Goal: Task Accomplishment & Management: Manage account settings

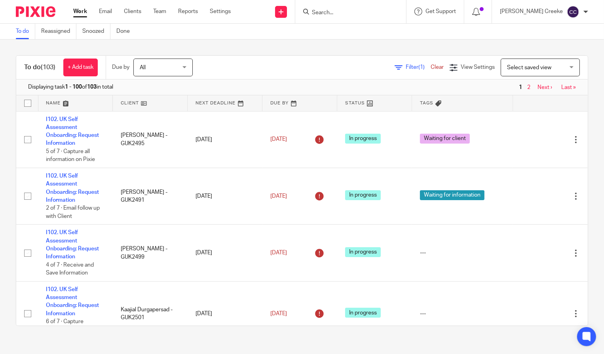
click at [529, 60] on span "Select saved view" at bounding box center [536, 67] width 58 height 17
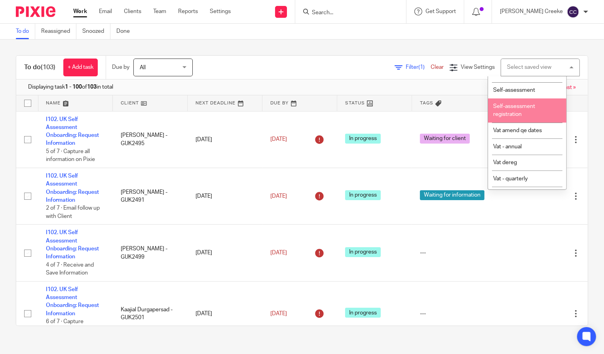
scroll to position [264, 0]
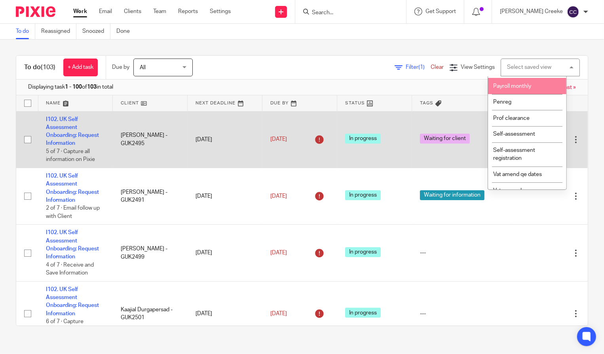
click at [523, 89] on span "Payroll monthly" at bounding box center [512, 87] width 38 height 6
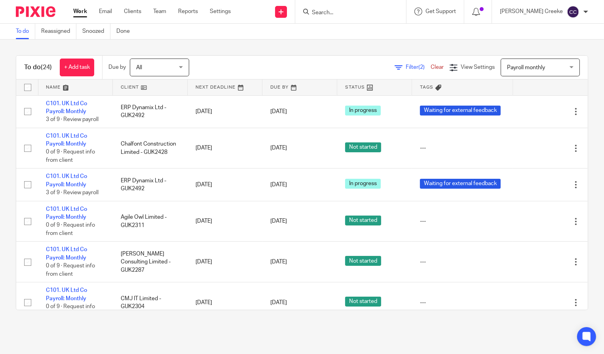
click at [140, 88] on link at bounding box center [150, 88] width 74 height 16
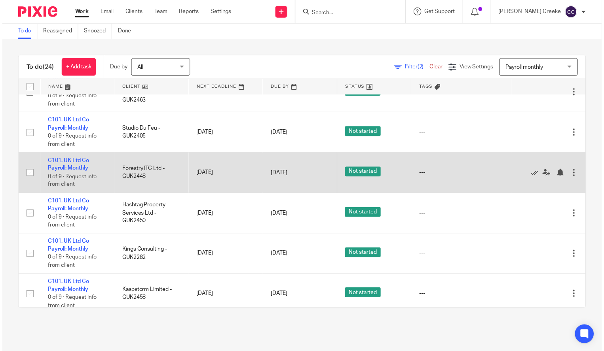
scroll to position [307, 0]
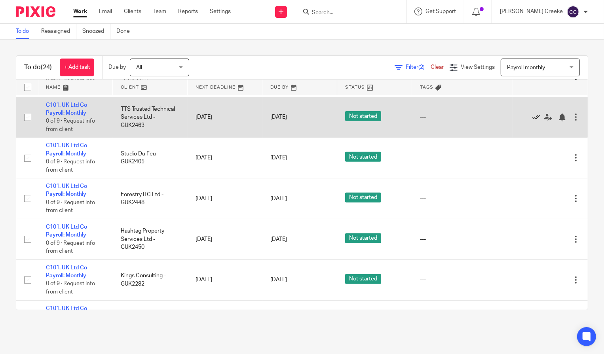
click at [532, 118] on icon at bounding box center [536, 118] width 8 height 8
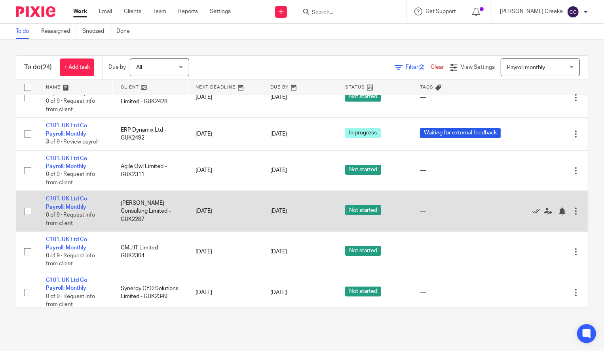
scroll to position [0, 0]
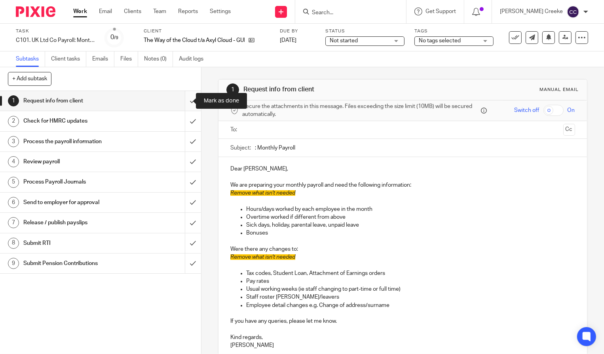
click at [184, 101] on input "submit" at bounding box center [100, 101] width 201 height 20
drag, startPoint x: 355, startPoint y: 40, endPoint x: 346, endPoint y: 63, distance: 24.2
click at [355, 41] on span "Not started" at bounding box center [344, 41] width 28 height 6
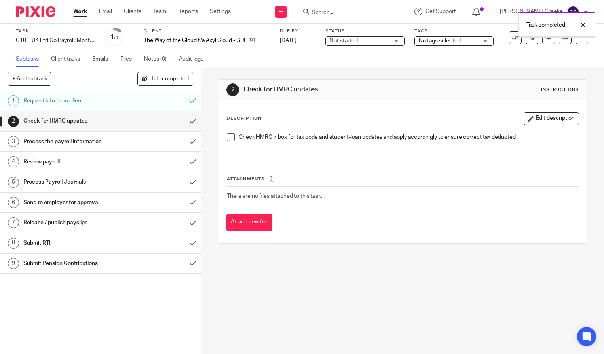
click at [453, 39] on span "No tags selected" at bounding box center [440, 41] width 42 height 6
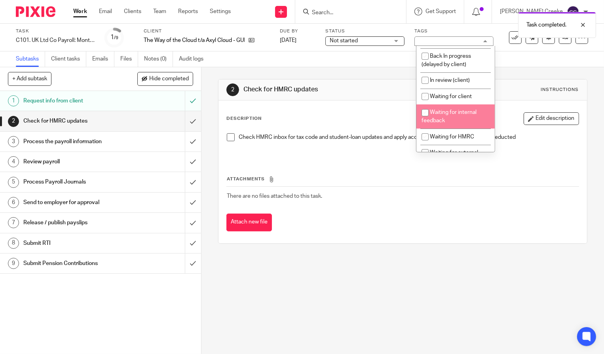
scroll to position [88, 0]
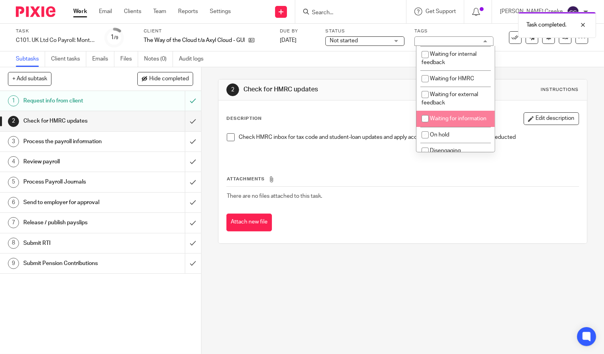
click at [452, 127] on li "Waiting for information" at bounding box center [455, 119] width 78 height 16
checkbox input "true"
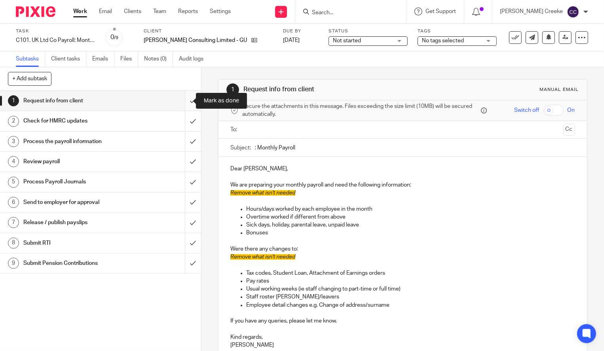
click at [184, 103] on input "submit" at bounding box center [100, 101] width 201 height 20
click at [183, 121] on input "submit" at bounding box center [100, 121] width 201 height 20
click at [183, 140] on input "submit" at bounding box center [100, 142] width 201 height 20
click at [183, 154] on input "submit" at bounding box center [100, 162] width 201 height 20
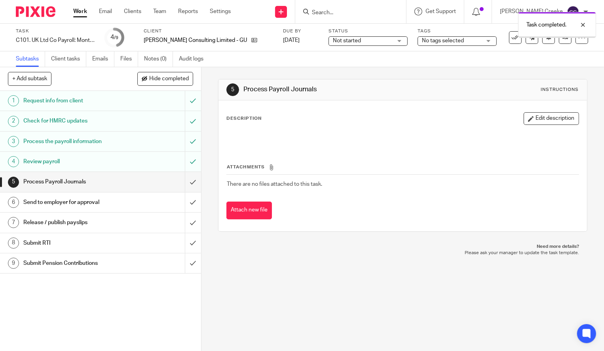
click at [328, 45] on div "Not started Not started" at bounding box center [367, 40] width 79 height 9
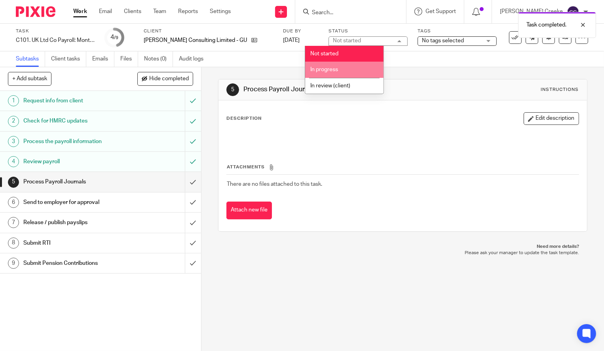
click at [336, 69] on span "In progress" at bounding box center [324, 70] width 28 height 6
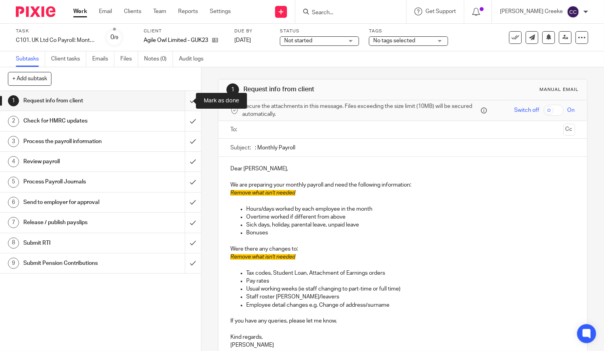
click at [180, 102] on input "submit" at bounding box center [100, 101] width 201 height 20
click at [297, 42] on span "Not started" at bounding box center [298, 41] width 28 height 6
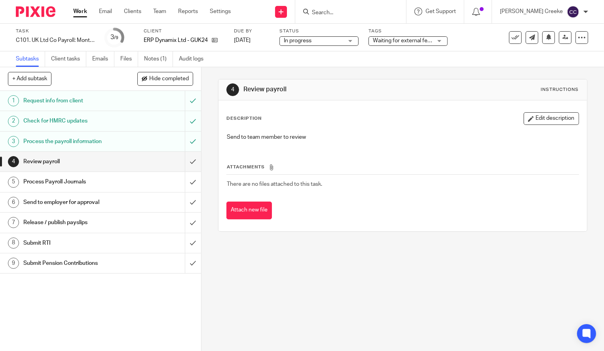
click at [426, 37] on span "Waiting for external feedback" at bounding box center [402, 41] width 59 height 8
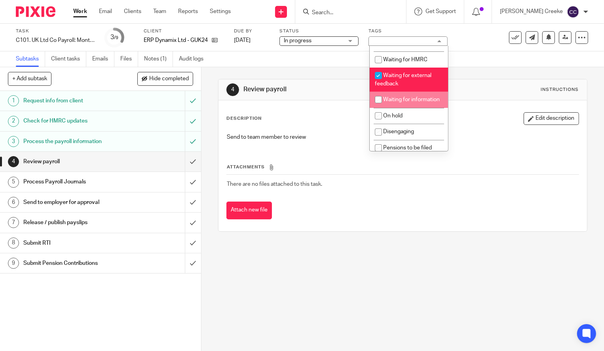
scroll to position [88, 0]
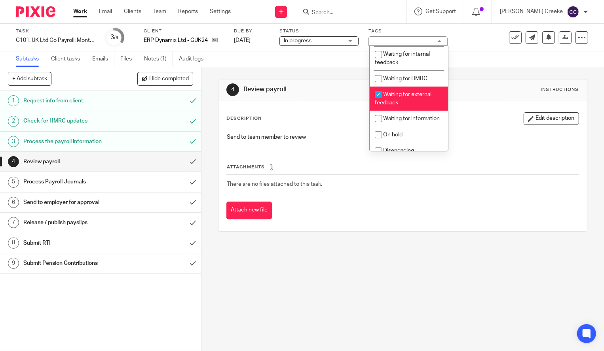
click at [412, 95] on span "Waiting for external feedback" at bounding box center [403, 99] width 57 height 14
checkbox input "false"
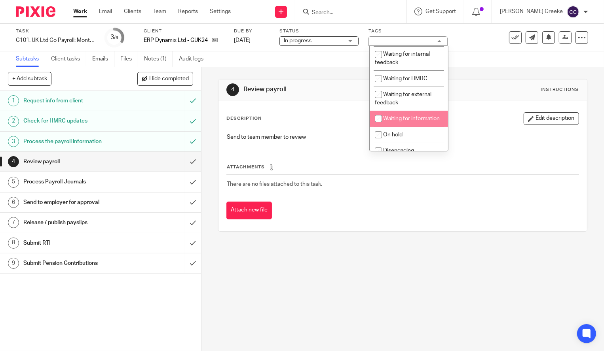
click at [400, 116] on li "Waiting for information" at bounding box center [409, 119] width 78 height 16
checkbox input "true"
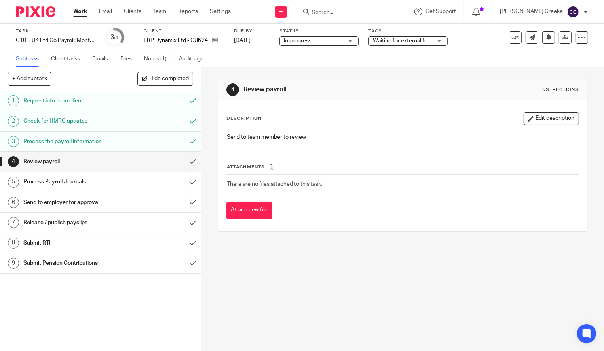
click at [406, 41] on span "Waiting for external feedback" at bounding box center [409, 41] width 73 height 6
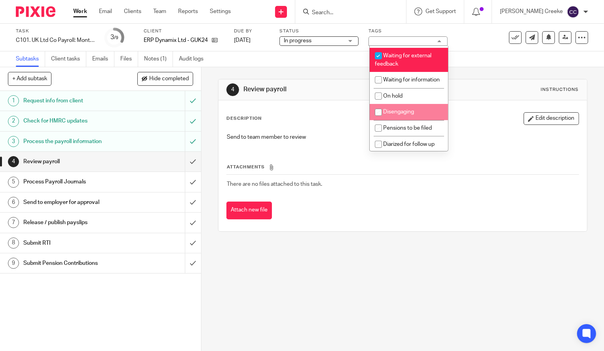
scroll to position [132, 0]
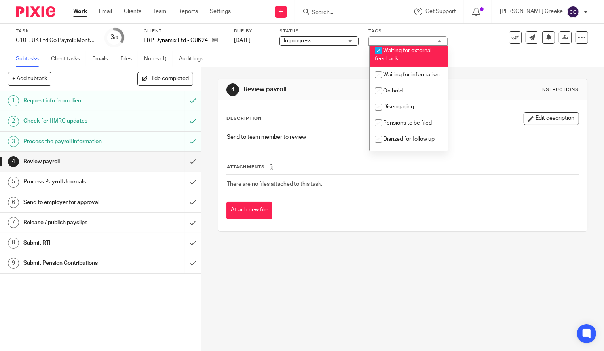
click at [402, 59] on li "Waiting for external feedback" at bounding box center [409, 55] width 78 height 24
checkbox input "false"
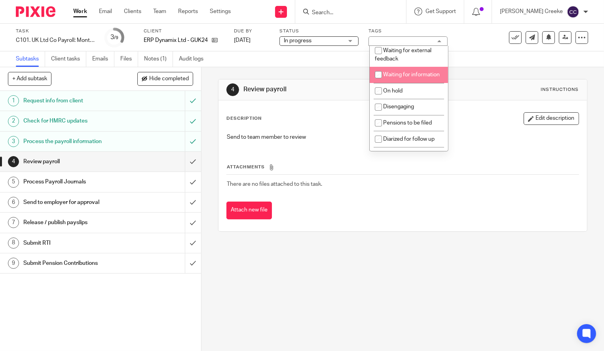
click at [399, 78] on span "Waiting for information" at bounding box center [411, 75] width 57 height 6
checkbox input "true"
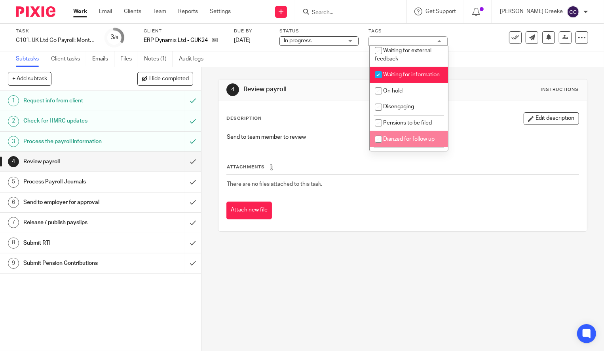
click at [412, 231] on div "Description Edit description Send to team member to review Attachments There ar…" at bounding box center [402, 166] width 368 height 131
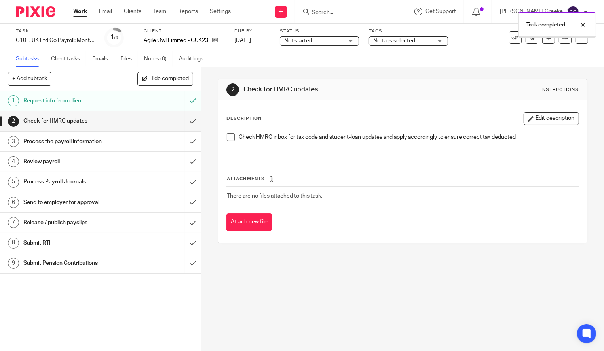
click at [323, 42] on span "Not started" at bounding box center [313, 41] width 59 height 8
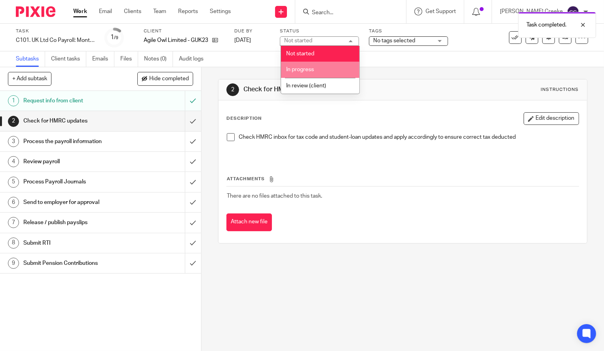
drag, startPoint x: 319, startPoint y: 68, endPoint x: 370, endPoint y: 55, distance: 52.9
click at [320, 68] on li "In progress" at bounding box center [320, 70] width 78 height 16
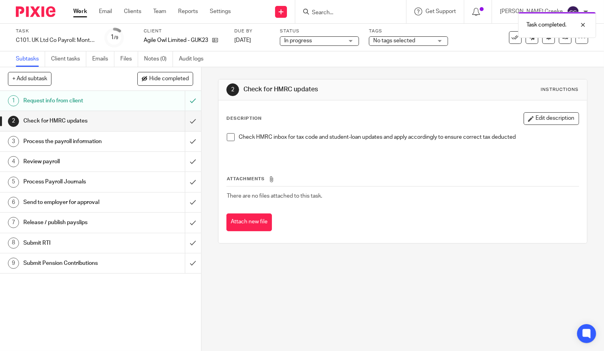
click at [400, 40] on span "No tags selected" at bounding box center [394, 41] width 42 height 6
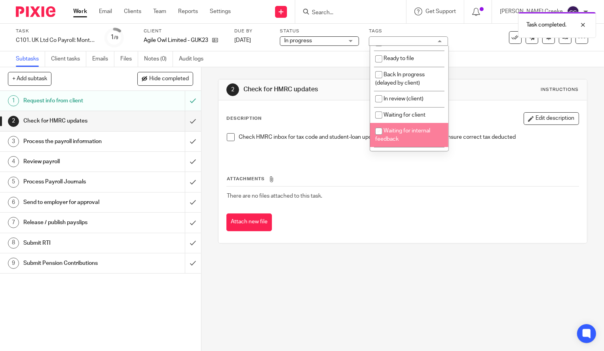
scroll to position [44, 0]
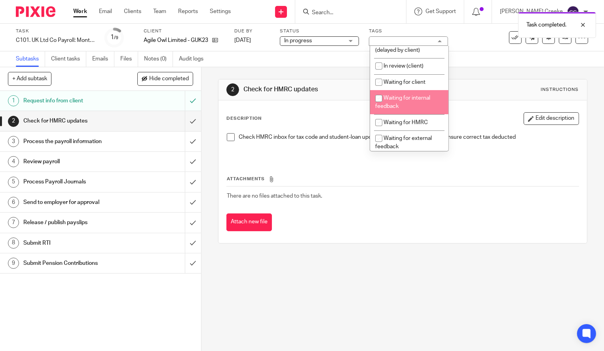
click at [404, 99] on span "Waiting for internal feedback" at bounding box center [402, 102] width 55 height 14
click at [404, 98] on span "Waiting for internal feedback" at bounding box center [402, 102] width 55 height 14
checkbox input "false"
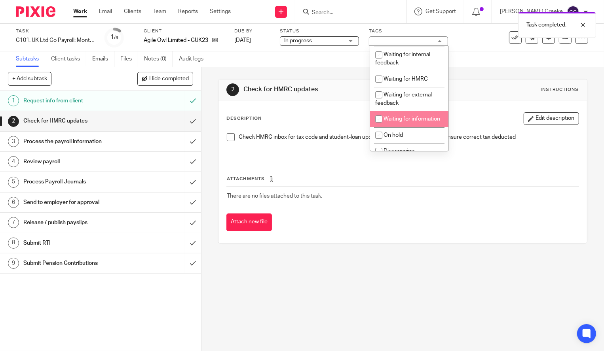
scroll to position [88, 0]
click at [411, 123] on li "Waiting for information" at bounding box center [409, 119] width 78 height 16
checkbox input "true"
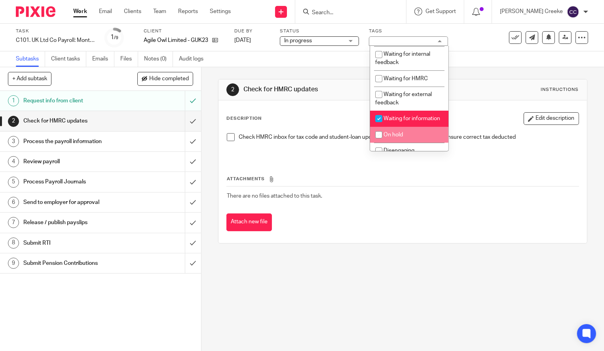
click at [393, 229] on div "Attach new file" at bounding box center [402, 223] width 353 height 18
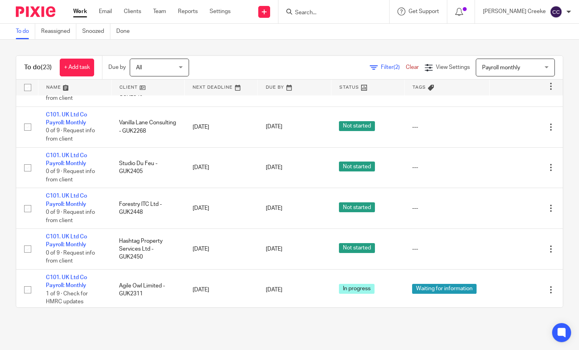
scroll to position [351, 0]
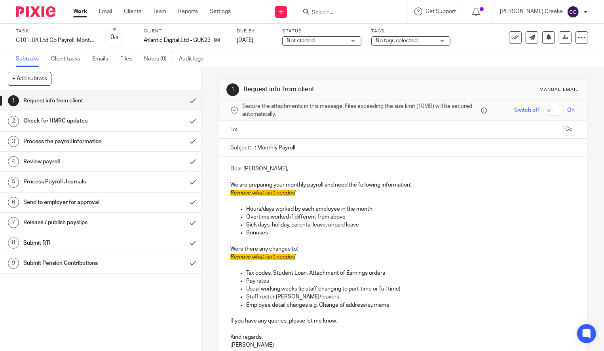
drag, startPoint x: 319, startPoint y: 42, endPoint x: 311, endPoint y: 65, distance: 24.0
click at [320, 42] on span "Not started" at bounding box center [316, 41] width 59 height 8
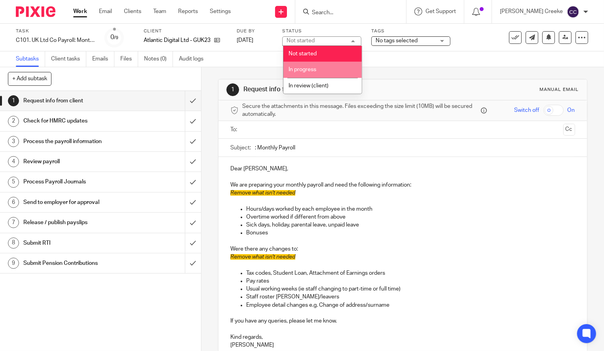
drag, startPoint x: 310, startPoint y: 72, endPoint x: 358, endPoint y: 42, distance: 56.4
click at [311, 71] on span "In progress" at bounding box center [302, 70] width 28 height 6
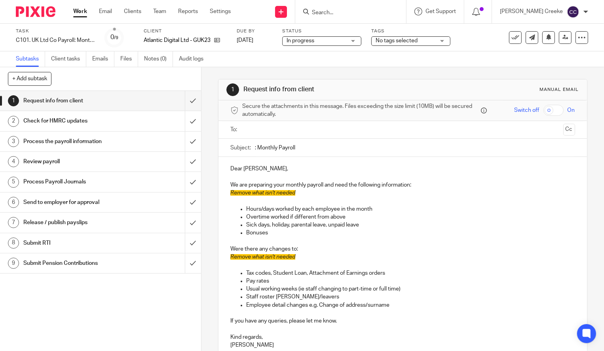
click at [391, 40] on span "No tags selected" at bounding box center [397, 41] width 42 height 6
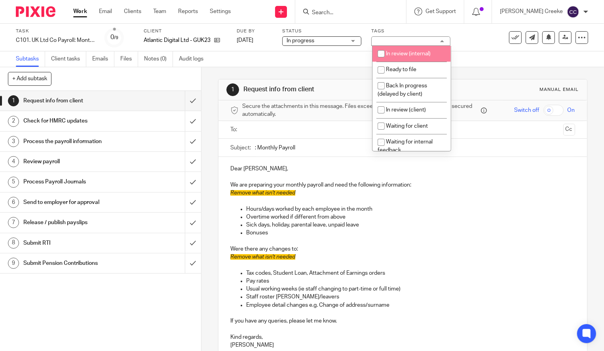
click at [399, 55] on span "In review (internal)" at bounding box center [408, 54] width 45 height 6
click at [398, 54] on span "In review (internal)" at bounding box center [408, 54] width 45 height 6
checkbox input "false"
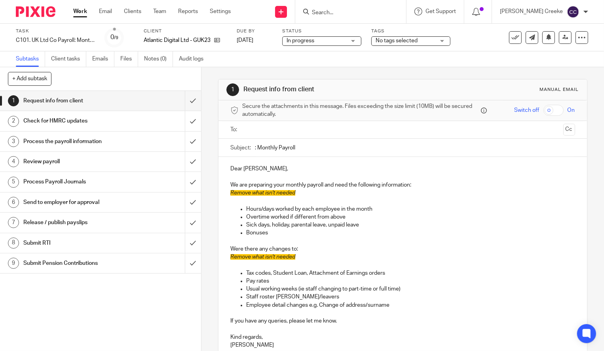
drag, startPoint x: 311, startPoint y: 61, endPoint x: 206, endPoint y: 82, distance: 107.3
click at [310, 60] on div "Subtasks Client tasks Emails Files Notes (0) Audit logs" at bounding box center [302, 59] width 604 height 16
click at [183, 100] on input "submit" at bounding box center [100, 101] width 201 height 20
click at [189, 120] on input "submit" at bounding box center [100, 121] width 201 height 20
drag, startPoint x: 186, startPoint y: 140, endPoint x: 185, endPoint y: 158, distance: 17.8
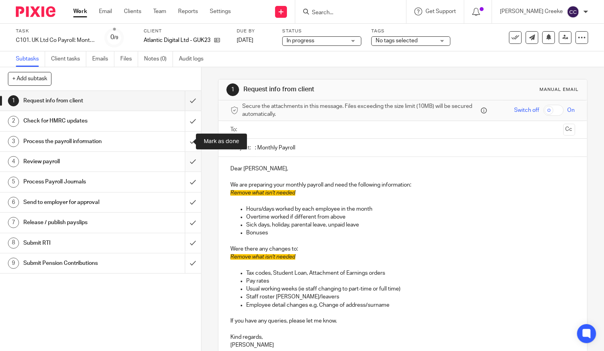
click at [186, 140] on input "submit" at bounding box center [100, 142] width 201 height 20
click at [184, 163] on input "submit" at bounding box center [100, 162] width 201 height 20
drag, startPoint x: 184, startPoint y: 182, endPoint x: 184, endPoint y: 190, distance: 8.3
click at [184, 182] on input "submit" at bounding box center [100, 182] width 201 height 20
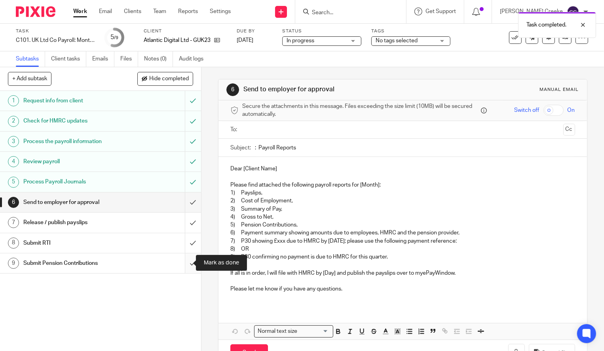
click at [182, 261] on input "submit" at bounding box center [100, 264] width 201 height 20
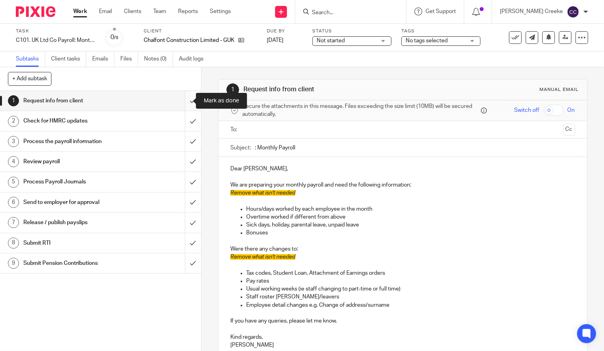
click at [184, 101] on input "submit" at bounding box center [100, 101] width 201 height 20
click at [186, 120] on input "submit" at bounding box center [100, 121] width 201 height 20
click at [186, 136] on input "submit" at bounding box center [100, 142] width 201 height 20
click at [188, 161] on input "submit" at bounding box center [100, 162] width 201 height 20
click at [185, 183] on input "submit" at bounding box center [100, 182] width 201 height 20
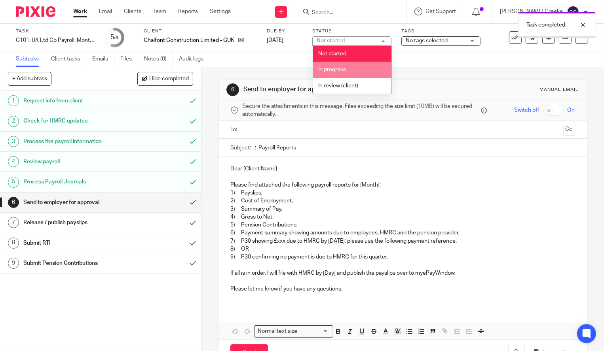
drag, startPoint x: 338, startPoint y: 69, endPoint x: 329, endPoint y: 66, distance: 9.6
click at [338, 69] on span "In progress" at bounding box center [332, 70] width 28 height 6
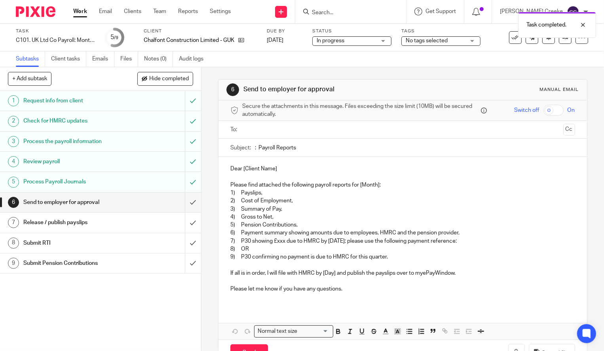
drag, startPoint x: 435, startPoint y: 42, endPoint x: 437, endPoint y: 47, distance: 4.6
click at [435, 42] on span "No tags selected" at bounding box center [427, 41] width 42 height 6
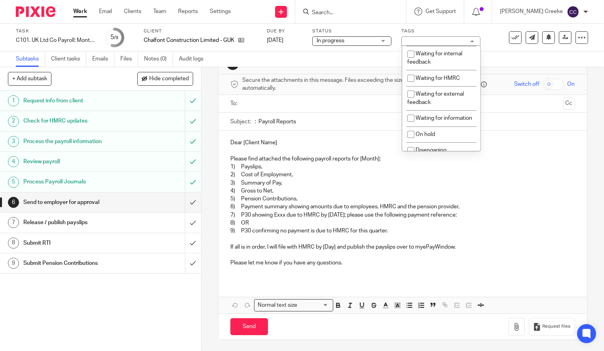
scroll to position [194, 0]
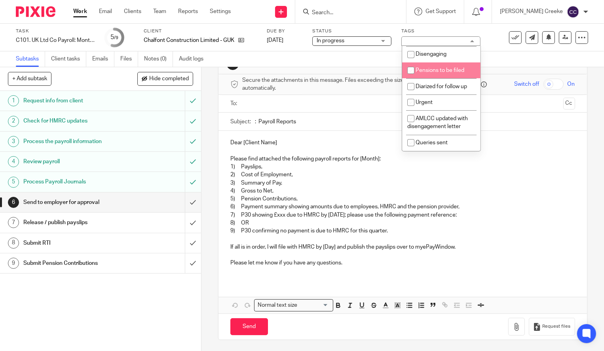
click at [433, 66] on li "Pensions to be filed" at bounding box center [441, 71] width 78 height 16
checkbox input "true"
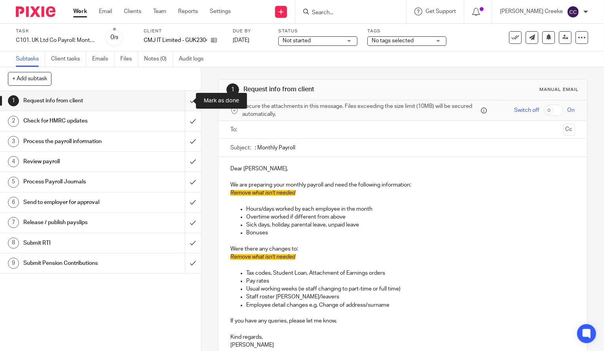
click at [186, 99] on input "submit" at bounding box center [100, 101] width 201 height 20
click at [186, 118] on input "submit" at bounding box center [100, 121] width 201 height 20
click at [184, 140] on input "submit" at bounding box center [100, 142] width 201 height 20
click at [183, 161] on input "submit" at bounding box center [100, 162] width 201 height 20
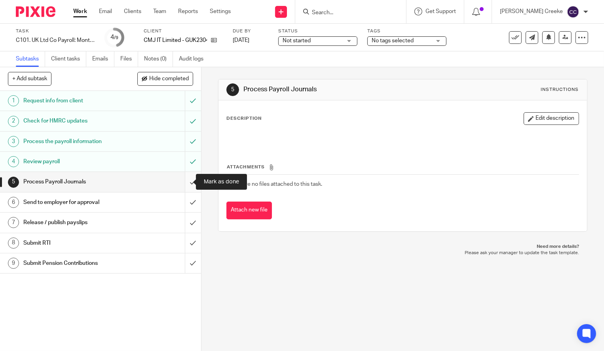
click at [180, 181] on input "submit" at bounding box center [100, 182] width 201 height 20
click at [322, 40] on span "Not started" at bounding box center [312, 41] width 59 height 8
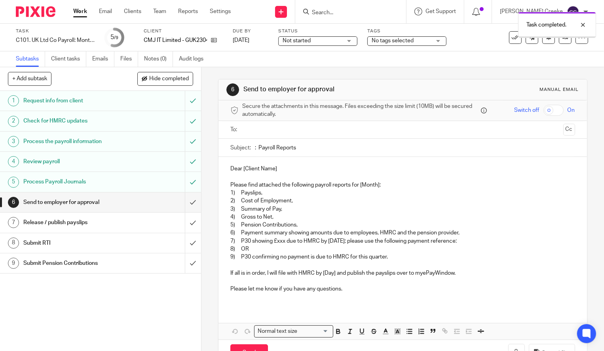
click at [314, 44] on span "Not started" at bounding box center [312, 41] width 59 height 8
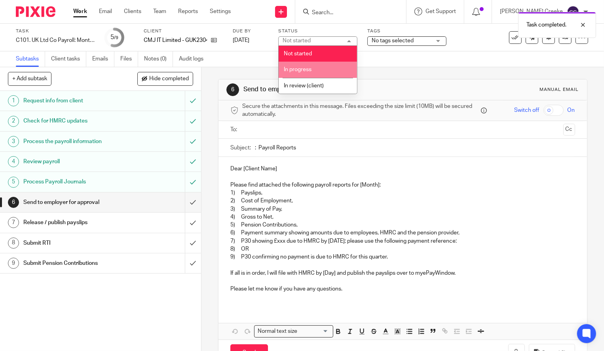
click at [306, 73] on li "In progress" at bounding box center [318, 70] width 78 height 16
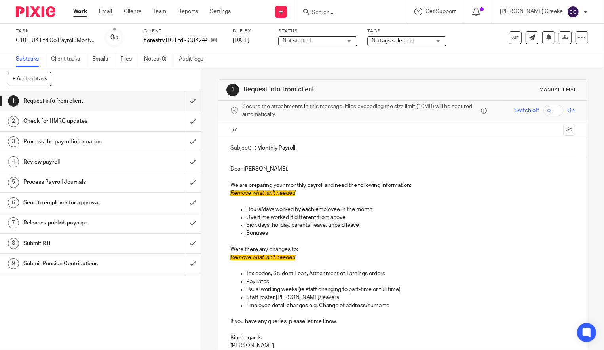
click at [323, 42] on span "Not started" at bounding box center [312, 41] width 59 height 8
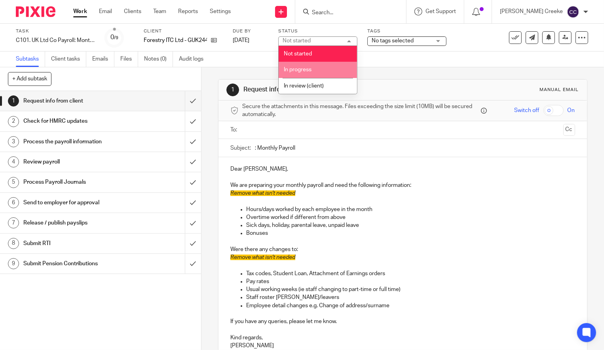
click at [315, 70] on li "In progress" at bounding box center [318, 70] width 78 height 16
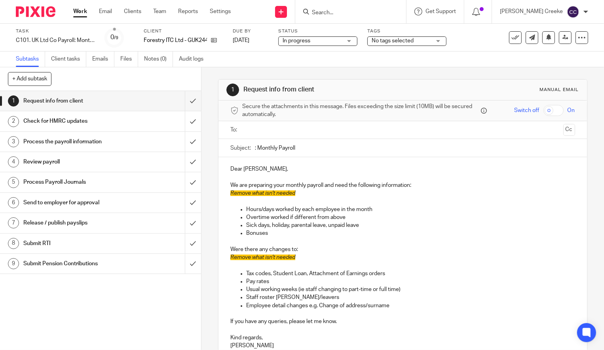
click at [373, 40] on span "No tags selected" at bounding box center [393, 41] width 42 height 6
click at [185, 102] on input "submit" at bounding box center [100, 101] width 201 height 20
click at [186, 120] on input "submit" at bounding box center [100, 121] width 201 height 20
click at [185, 140] on input "submit" at bounding box center [100, 142] width 201 height 20
click at [184, 161] on input "submit" at bounding box center [100, 162] width 201 height 20
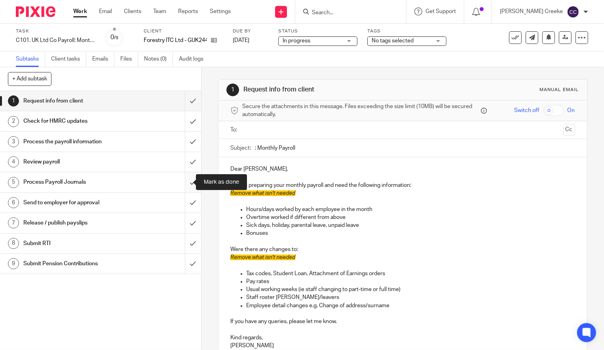
click at [188, 181] on input "submit" at bounding box center [100, 182] width 201 height 20
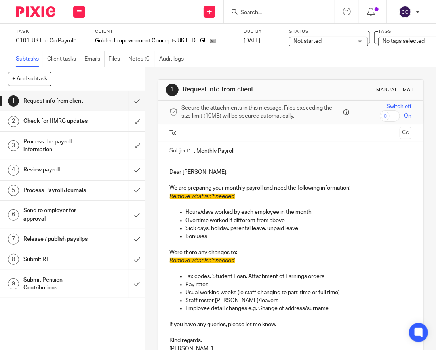
click at [0, 61] on div "Subtasks Client tasks Emails Files Notes (0) Audit logs" at bounding box center [99, 58] width 199 height 15
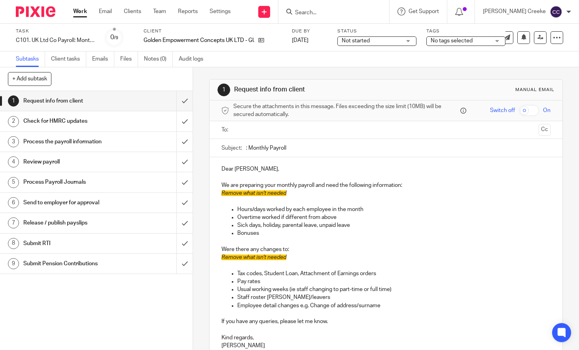
click at [366, 38] on span "Not started" at bounding box center [356, 41] width 28 height 6
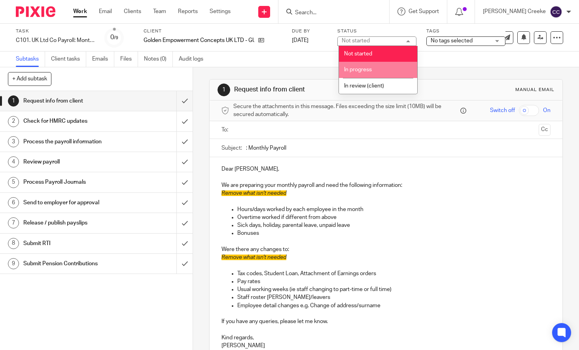
click at [361, 70] on span "In progress" at bounding box center [358, 70] width 28 height 6
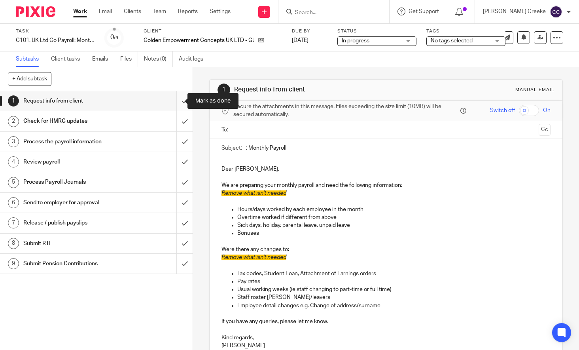
drag, startPoint x: 181, startPoint y: 104, endPoint x: 182, endPoint y: 108, distance: 4.0
click at [181, 103] on input "submit" at bounding box center [96, 101] width 193 height 20
click at [178, 124] on input "submit" at bounding box center [96, 121] width 193 height 20
click at [173, 142] on input "submit" at bounding box center [96, 142] width 193 height 20
drag, startPoint x: 177, startPoint y: 159, endPoint x: 177, endPoint y: 177, distance: 17.4
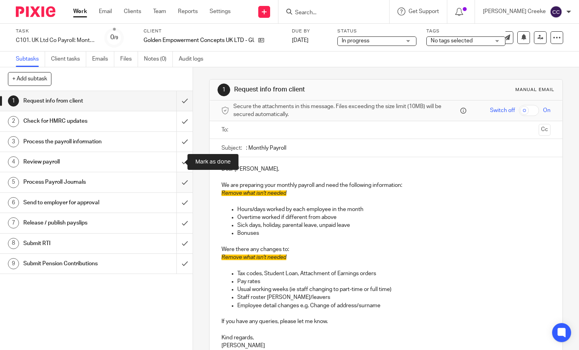
click at [177, 161] on input "submit" at bounding box center [96, 162] width 193 height 20
click at [177, 178] on input "submit" at bounding box center [96, 182] width 193 height 20
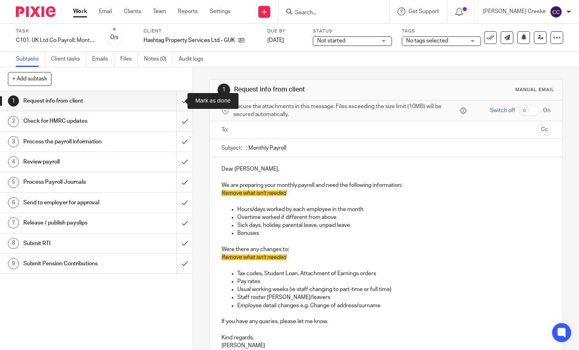
drag, startPoint x: 177, startPoint y: 104, endPoint x: 179, endPoint y: 124, distance: 19.5
click at [178, 104] on input "submit" at bounding box center [96, 101] width 193 height 20
click at [179, 123] on input "submit" at bounding box center [96, 121] width 193 height 20
click at [178, 145] on input "submit" at bounding box center [96, 142] width 193 height 20
click at [178, 162] on input "submit" at bounding box center [96, 162] width 193 height 20
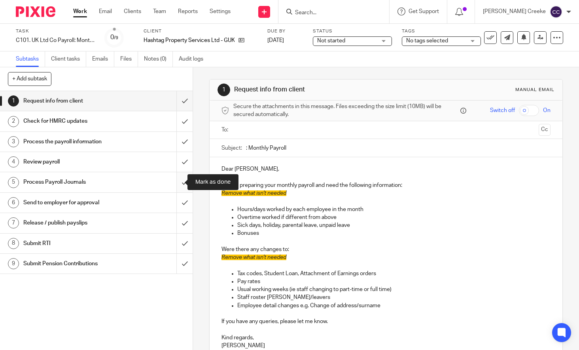
click at [176, 178] on input "submit" at bounding box center [96, 182] width 193 height 20
click at [347, 38] on span "Not started" at bounding box center [346, 41] width 59 height 8
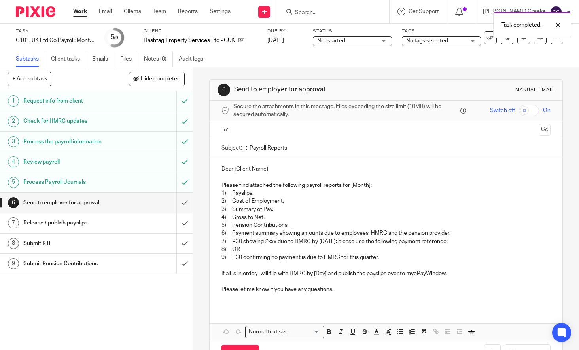
click at [453, 40] on span "No tags selected" at bounding box center [435, 41] width 59 height 8
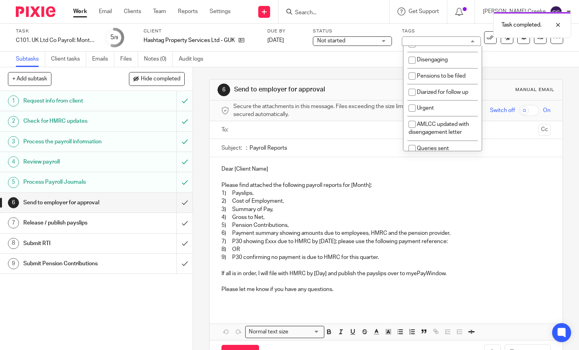
scroll to position [194, 0]
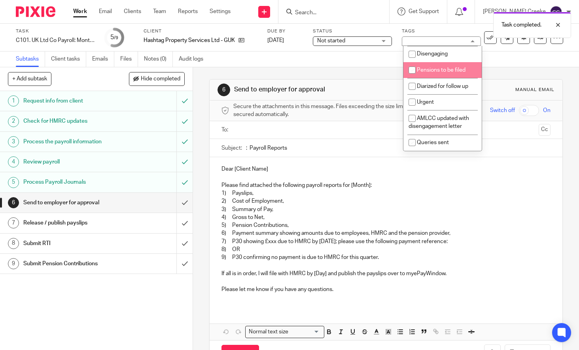
click at [443, 74] on li "Pensions to be filed" at bounding box center [443, 70] width 78 height 16
checkbox input "true"
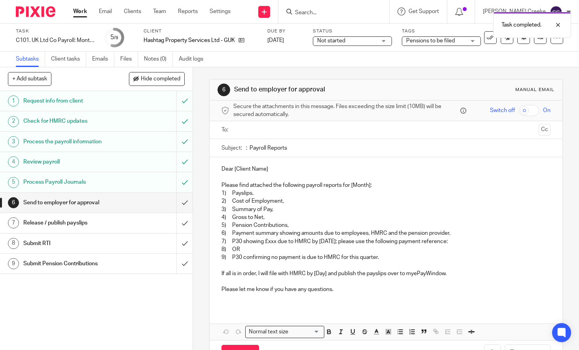
drag, startPoint x: 93, startPoint y: 308, endPoint x: 93, endPoint y: 302, distance: 5.9
click at [93, 306] on div "1 Request info from client 2 Check for HMRC updates 3 Process the payroll infor…" at bounding box center [96, 220] width 193 height 259
drag, startPoint x: 475, startPoint y: 217, endPoint x: 462, endPoint y: 159, distance: 60.0
click at [475, 216] on p "4) Gross to Net," at bounding box center [387, 217] width 330 height 8
